Goal: Entertainment & Leisure: Browse casually

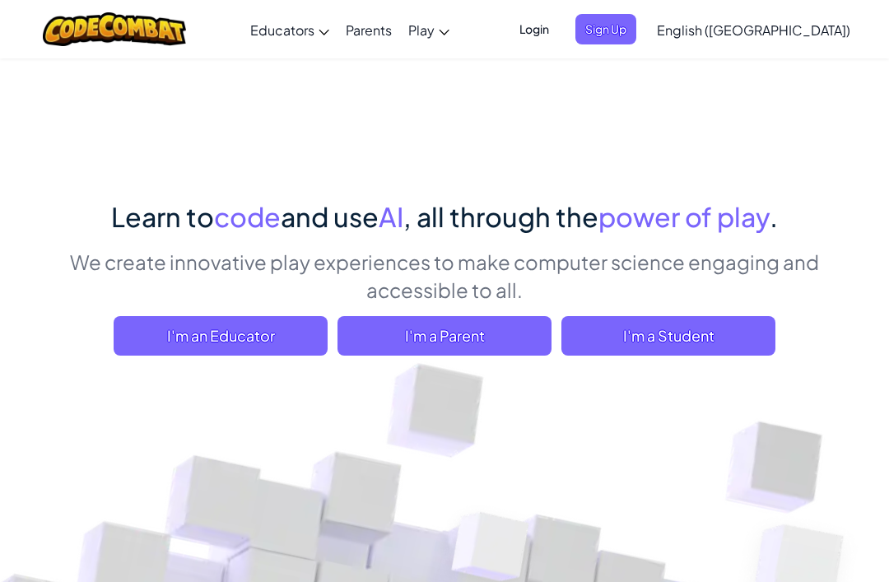
click at [701, 325] on span "I'm a Student" at bounding box center [669, 336] width 214 height 40
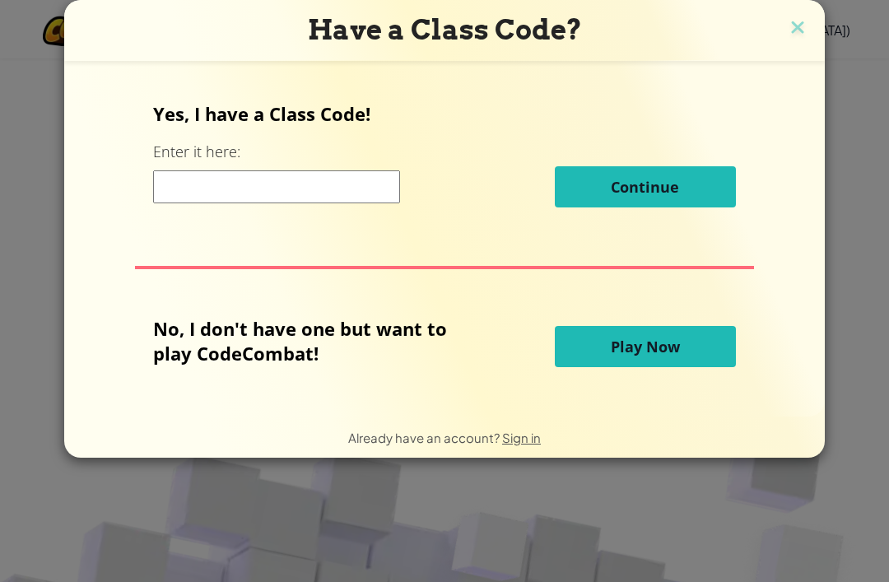
click at [804, 22] on img at bounding box center [797, 28] width 21 height 25
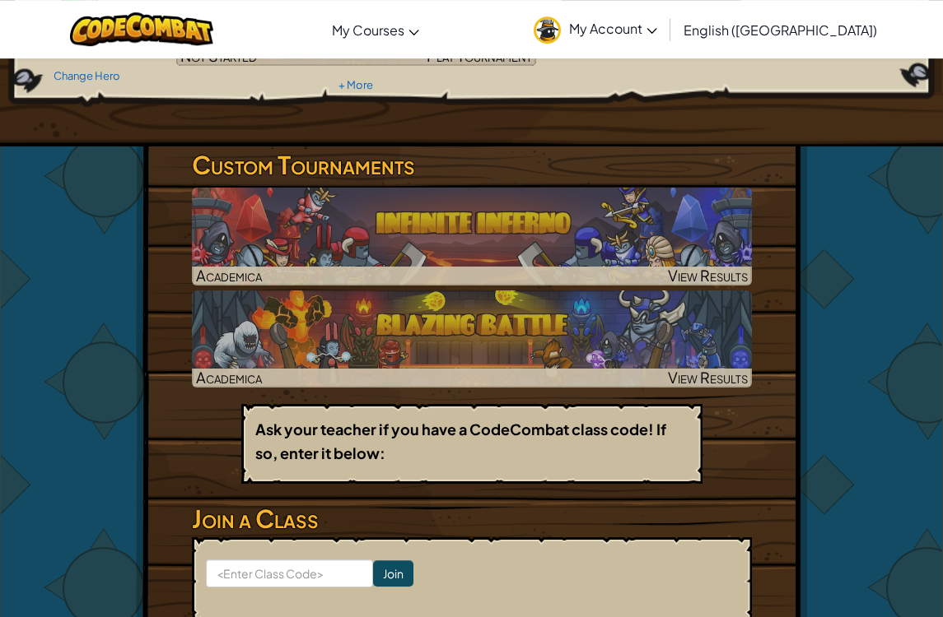
scroll to position [189, 0]
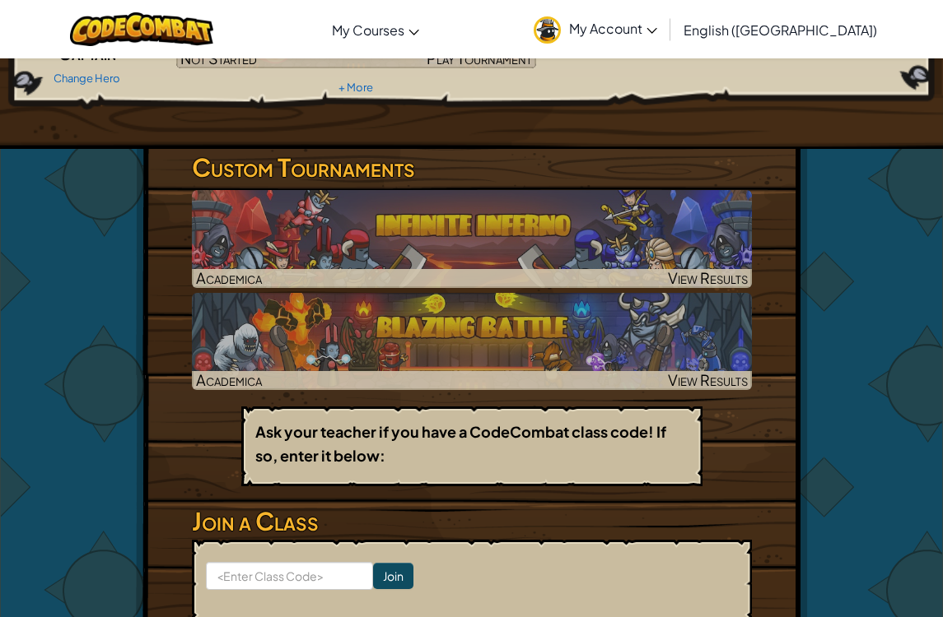
click at [675, 342] on img at bounding box center [472, 341] width 560 height 97
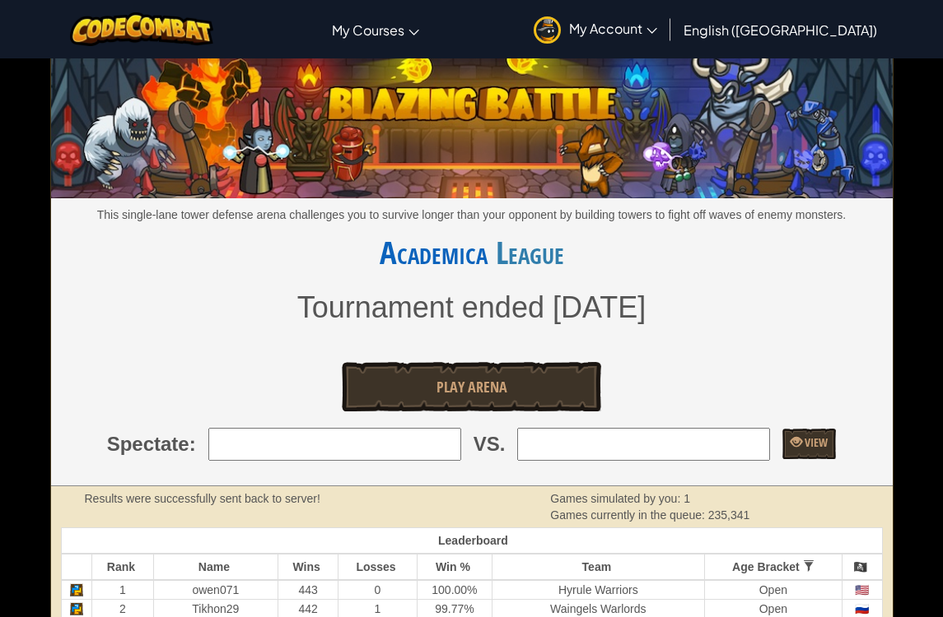
click at [555, 375] on link "Play Arena" at bounding box center [472, 386] width 260 height 49
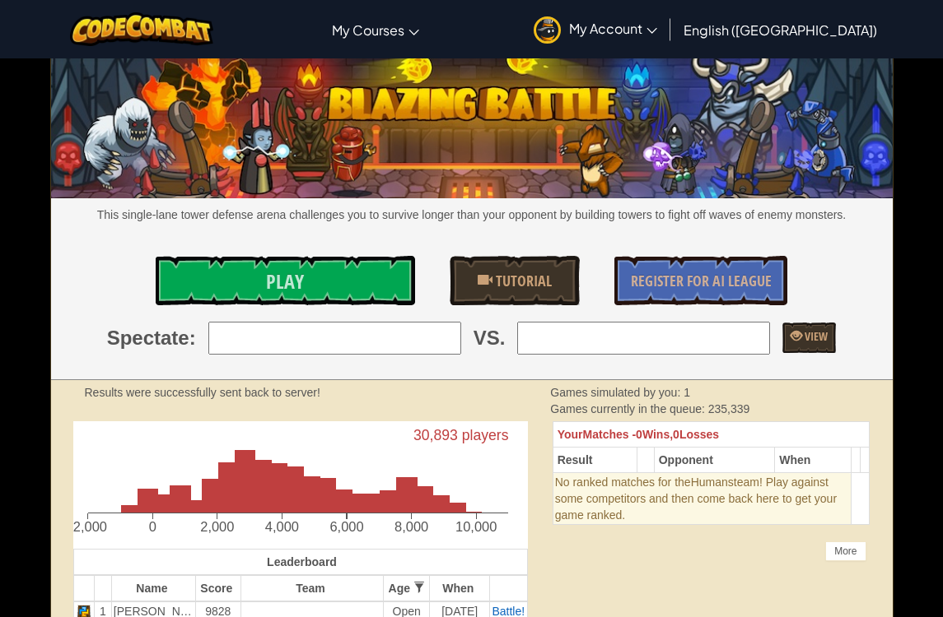
click at [217, 289] on link "Play" at bounding box center [286, 280] width 260 height 49
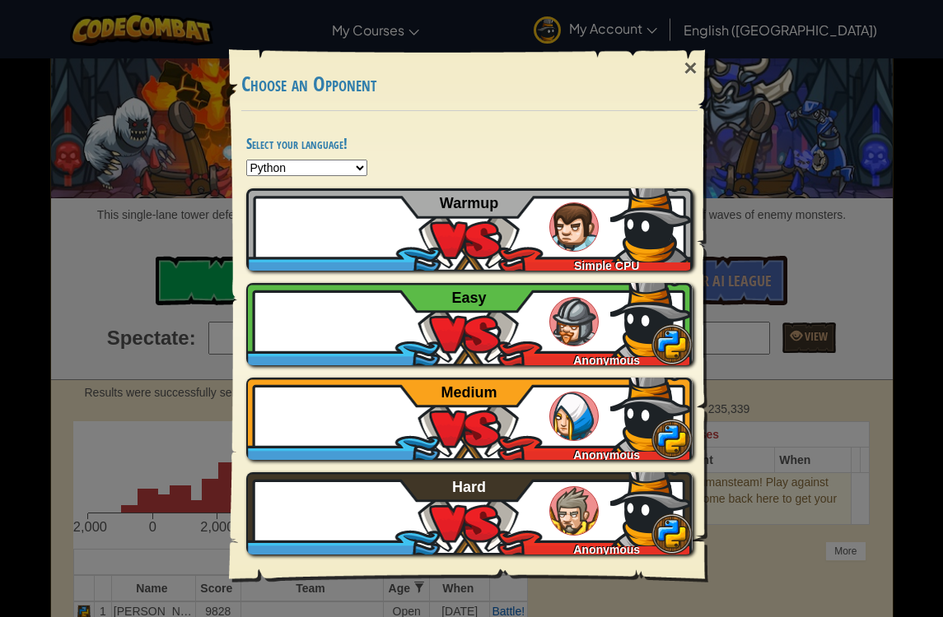
click at [636, 228] on img at bounding box center [651, 221] width 82 height 82
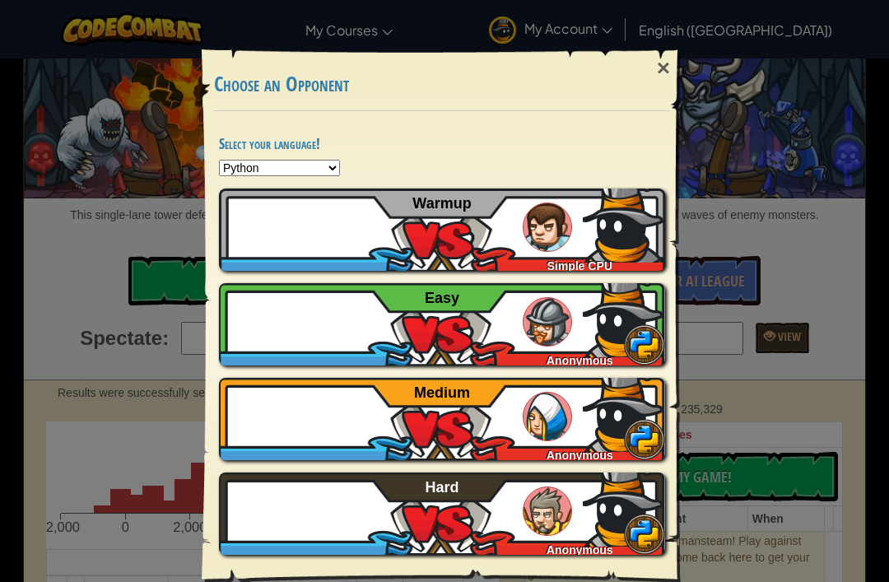
click at [614, 237] on img at bounding box center [624, 221] width 82 height 82
